Goal: Task Accomplishment & Management: Manage account settings

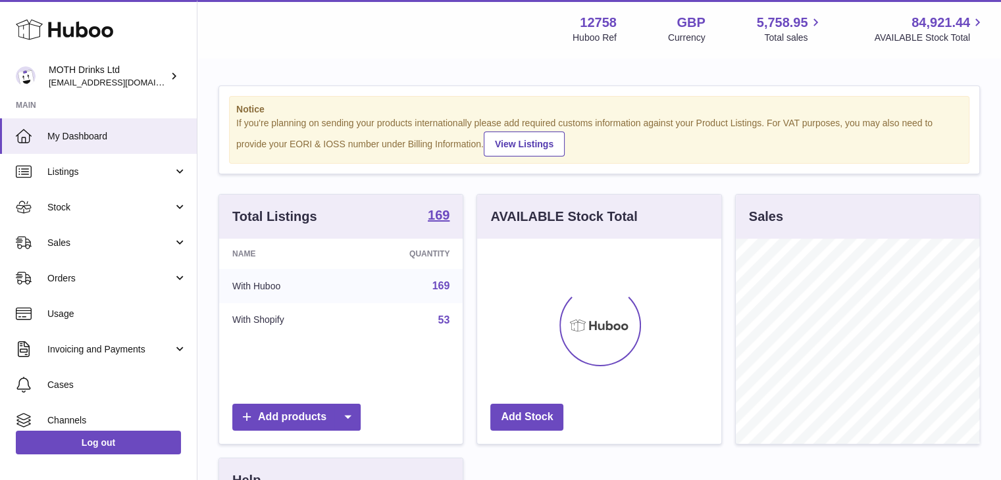
scroll to position [205, 244]
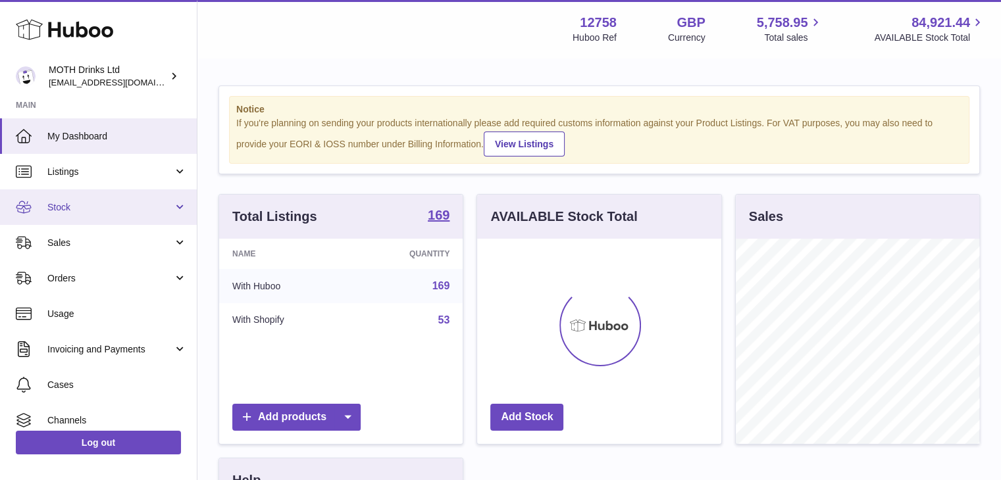
click at [137, 211] on span "Stock" at bounding box center [110, 207] width 126 height 13
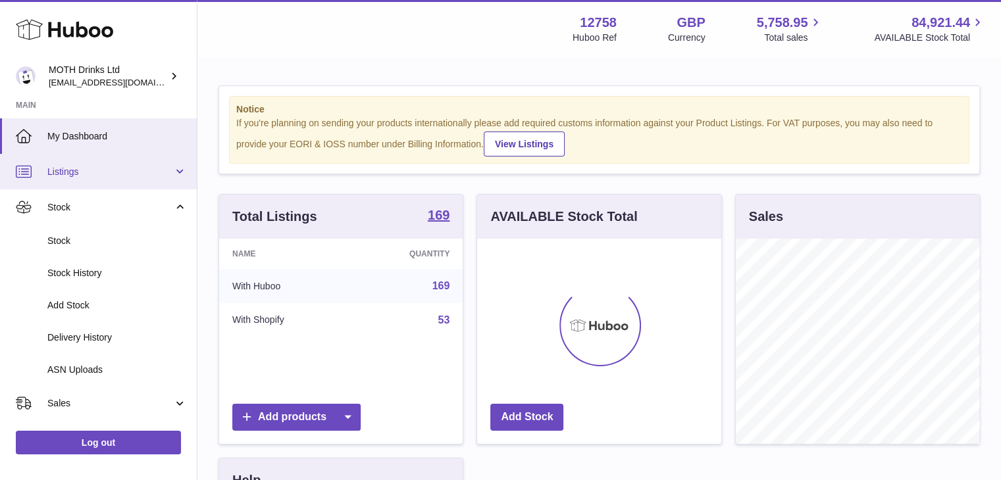
click at [166, 168] on span "Listings" at bounding box center [110, 172] width 126 height 13
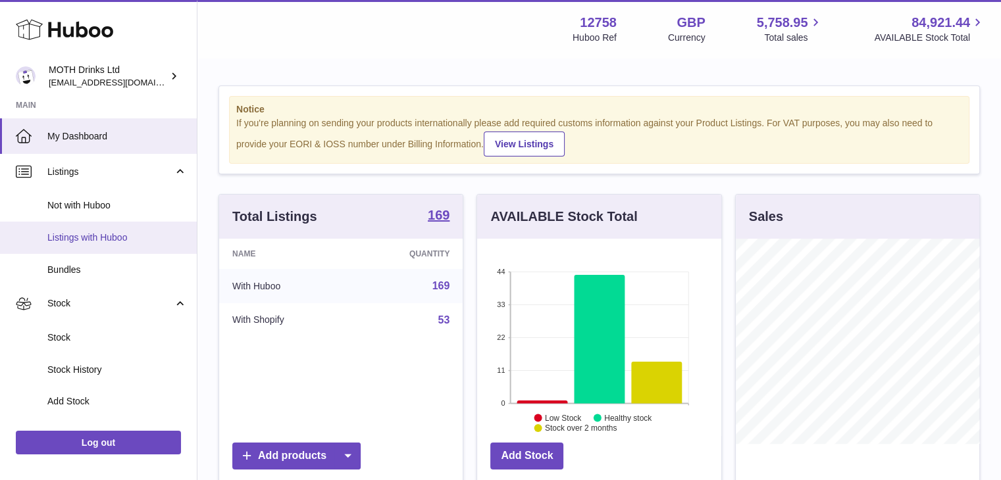
click at [143, 232] on span "Listings with Huboo" at bounding box center [116, 238] width 139 height 13
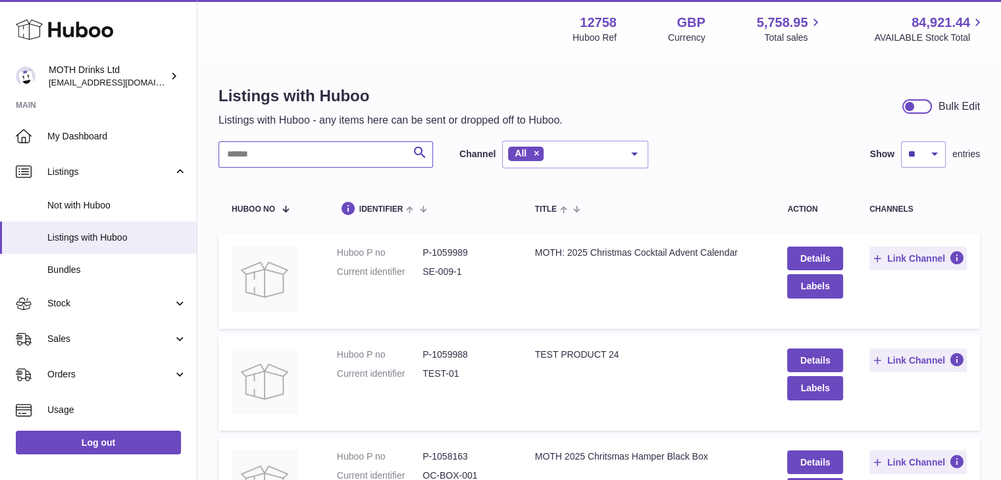
click at [396, 146] on input "text" at bounding box center [325, 154] width 215 height 26
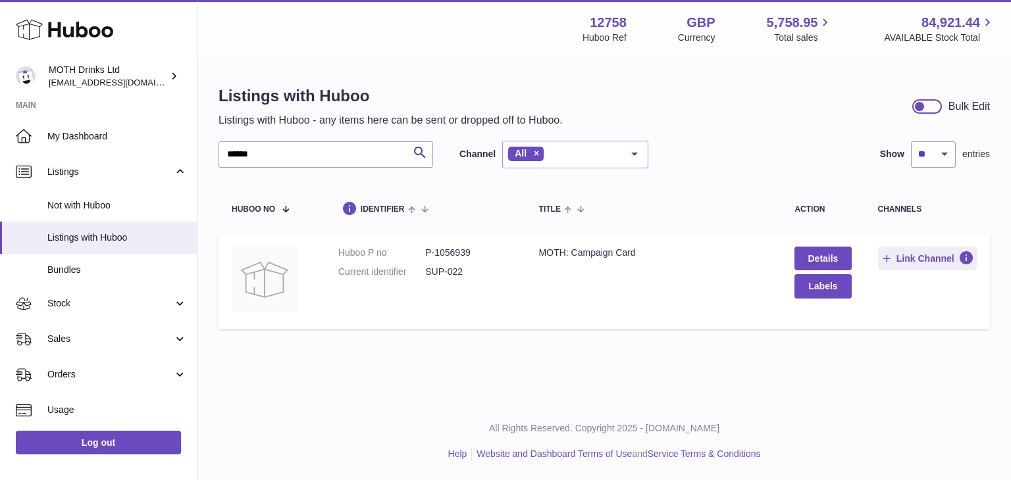
click at [440, 253] on dd "P-1056939" at bounding box center [468, 253] width 87 height 13
copy dd "1056939"
click at [834, 256] on link "Details" at bounding box center [822, 259] width 57 height 24
drag, startPoint x: 292, startPoint y: 155, endPoint x: 139, endPoint y: 176, distance: 154.1
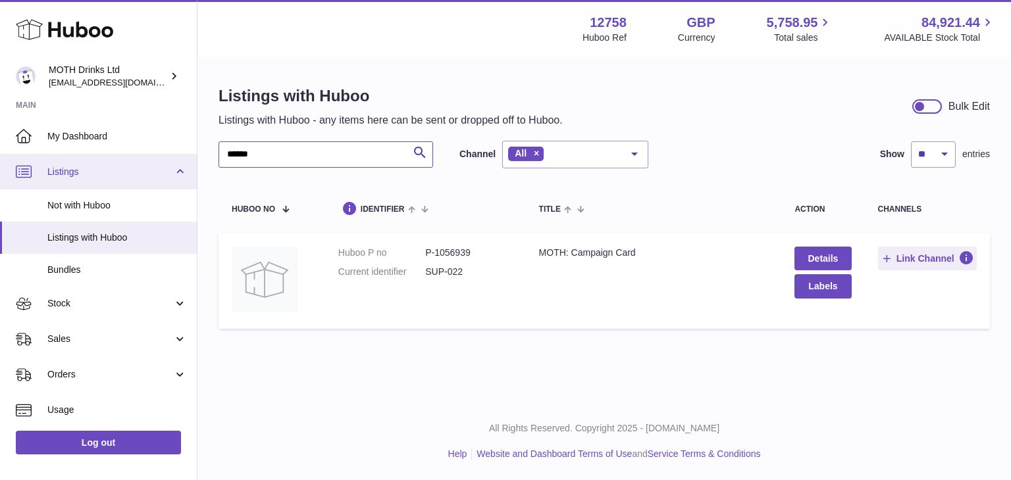
click at [139, 176] on div "Huboo MOTH Drinks Ltd [EMAIL_ADDRESS][DOMAIN_NAME] Main My Dashboard Listings N…" at bounding box center [505, 240] width 1011 height 480
click at [139, 176] on span "Listings" at bounding box center [110, 172] width 126 height 13
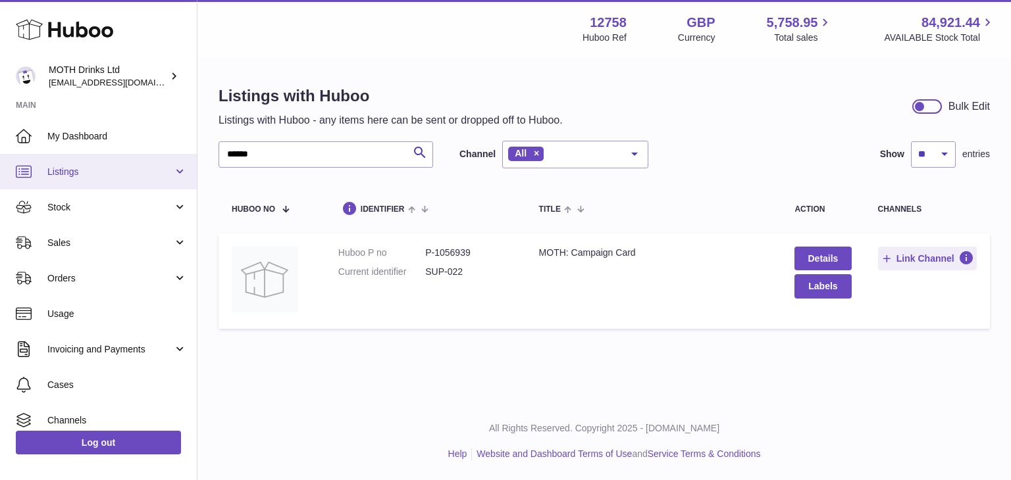
click at [0, 154] on link "Listings" at bounding box center [98, 172] width 197 height 36
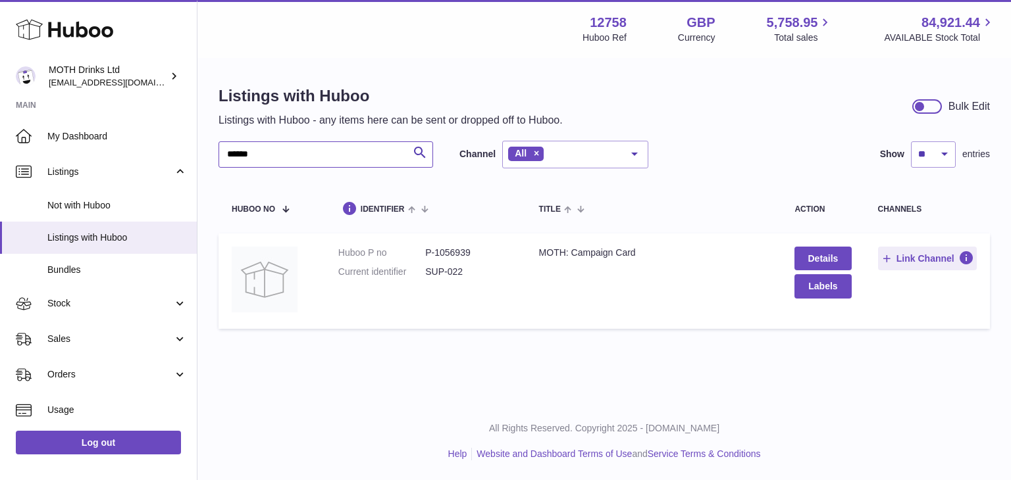
click at [316, 147] on input "******" at bounding box center [325, 154] width 215 height 26
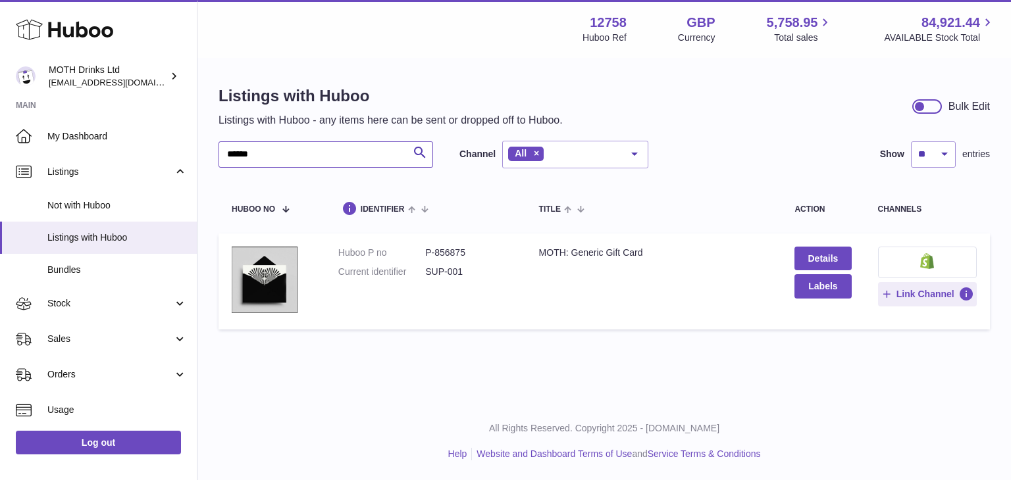
type input "******"
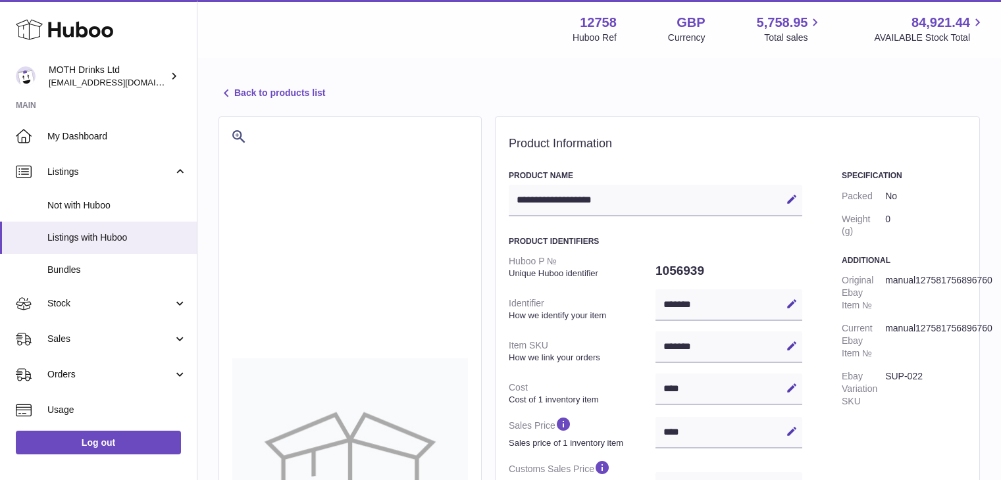
select select
select select "****"
